Goal: Information Seeking & Learning: Learn about a topic

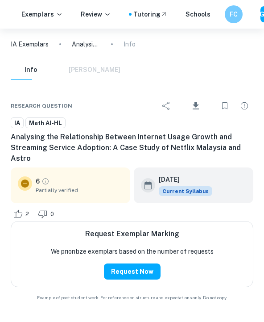
scroll to position [1253, 0]
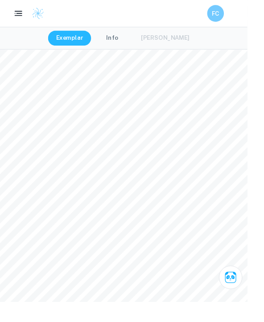
type input "3"
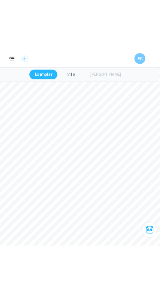
scroll to position [825, 3]
